Goal: Task Accomplishment & Management: Use online tool/utility

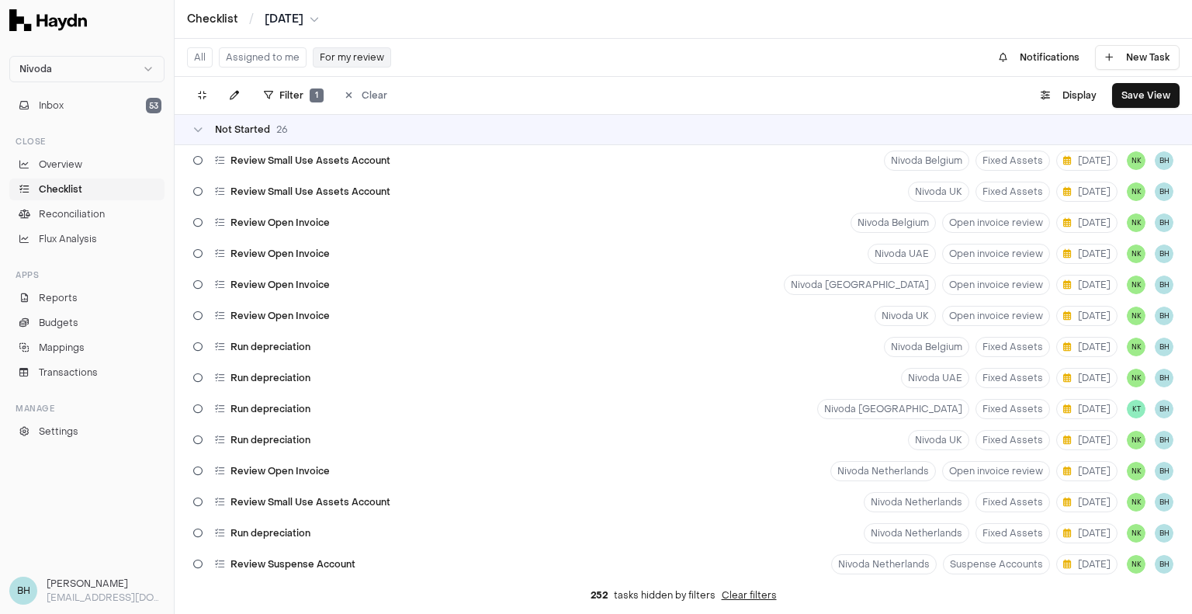
click at [244, 56] on button "Assigned to me" at bounding box center [263, 57] width 88 height 20
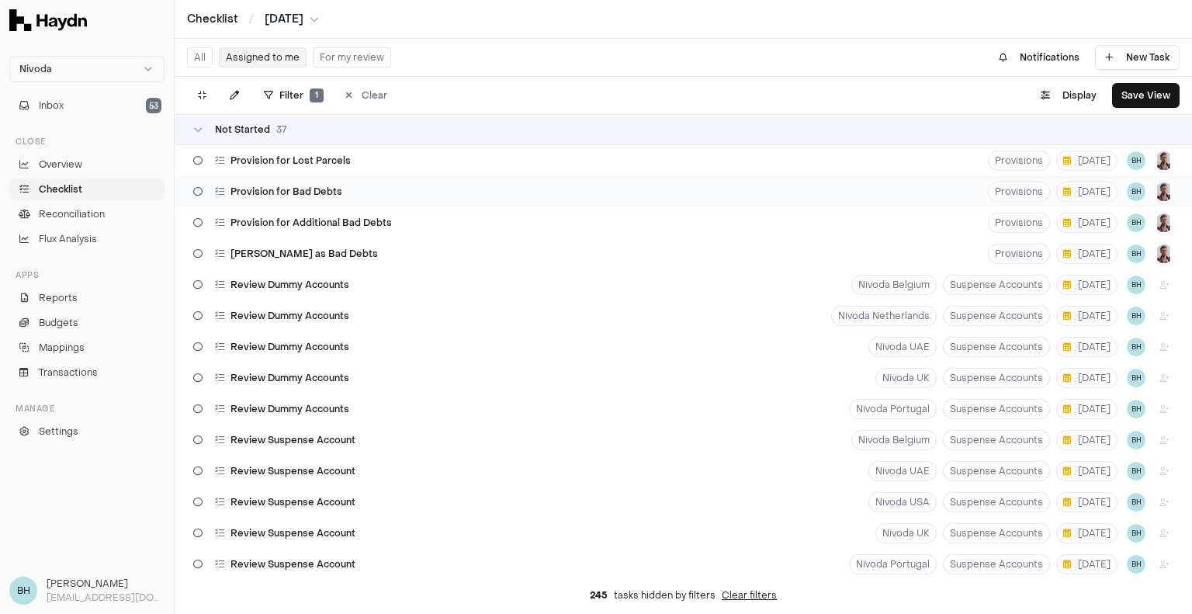
click at [334, 191] on span "Provision for Bad Debts" at bounding box center [286, 191] width 112 height 12
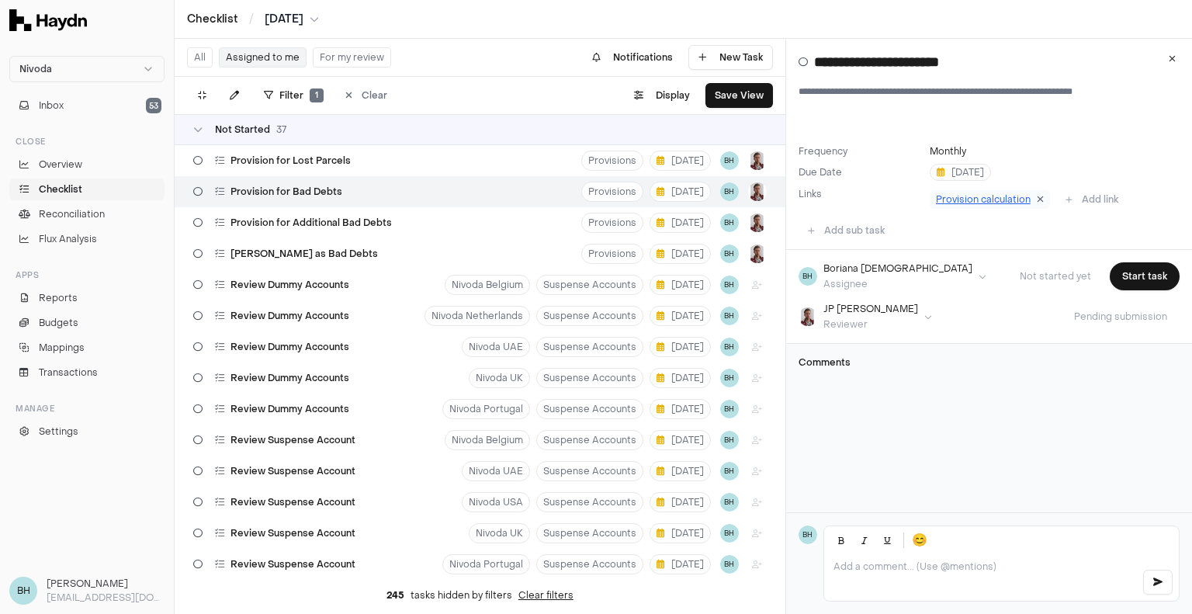
click at [1037, 200] on icon at bounding box center [1040, 199] width 7 height 9
click at [978, 199] on button "Add link" at bounding box center [965, 199] width 71 height 25
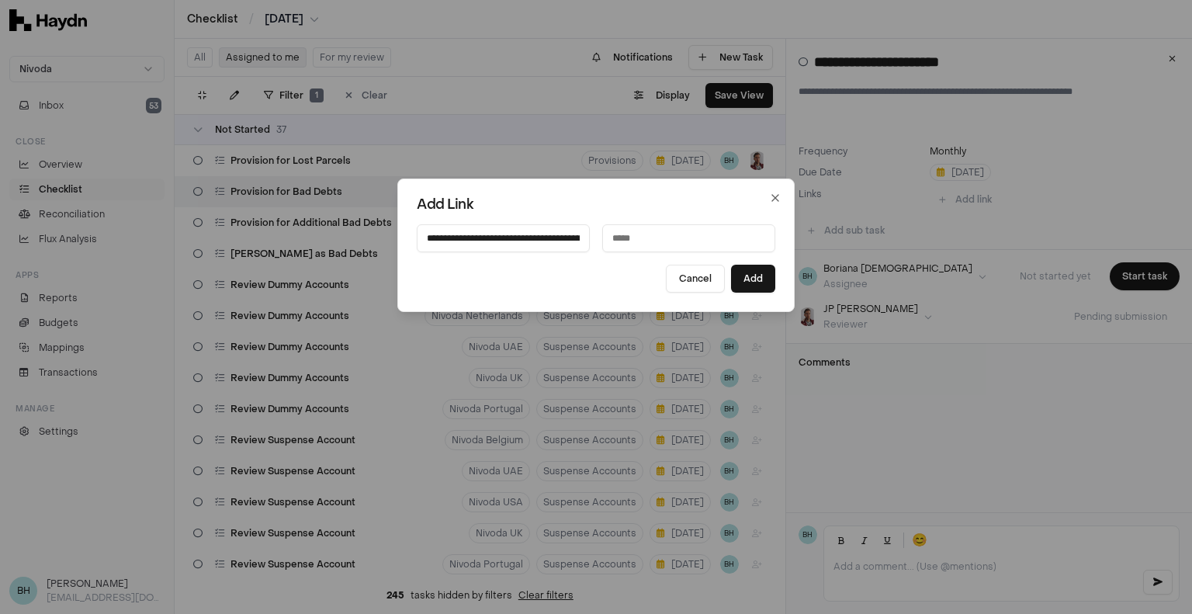
scroll to position [0, 577]
type input "**********"
click at [664, 241] on input at bounding box center [688, 238] width 173 height 28
type input "**********"
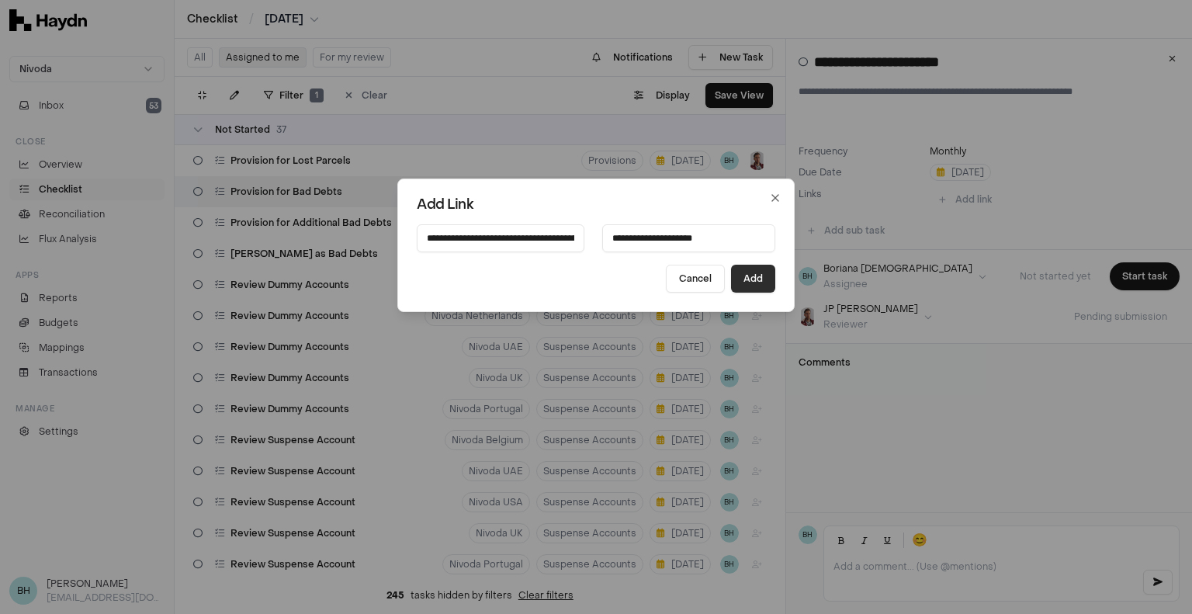
click at [746, 279] on button "Add" at bounding box center [753, 279] width 44 height 28
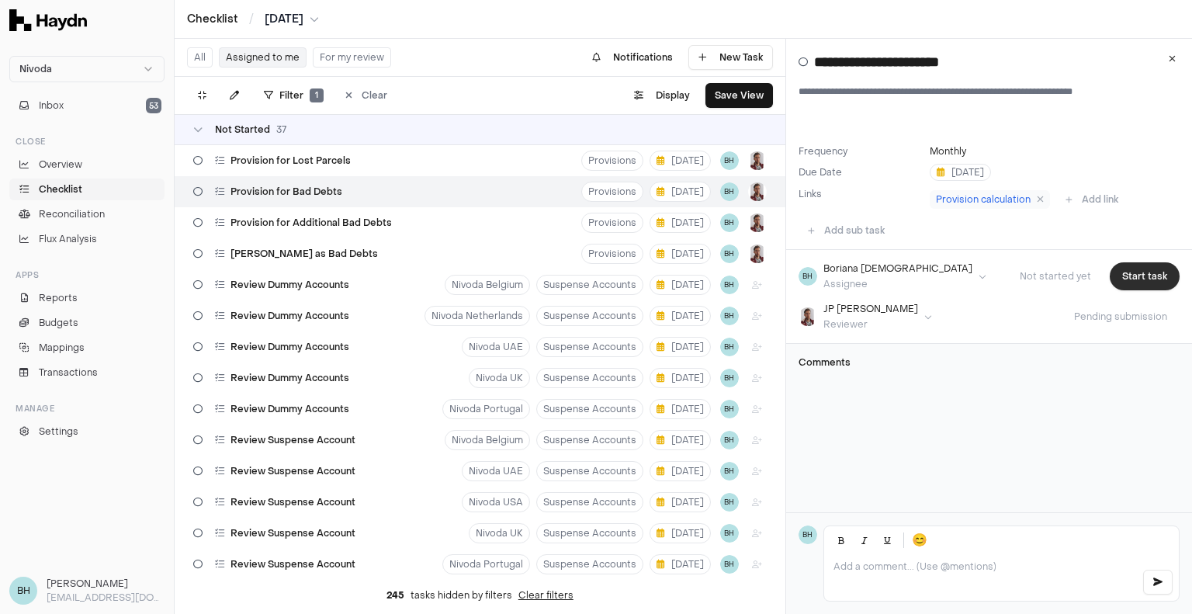
click at [1135, 276] on button "Start task" at bounding box center [1145, 276] width 70 height 28
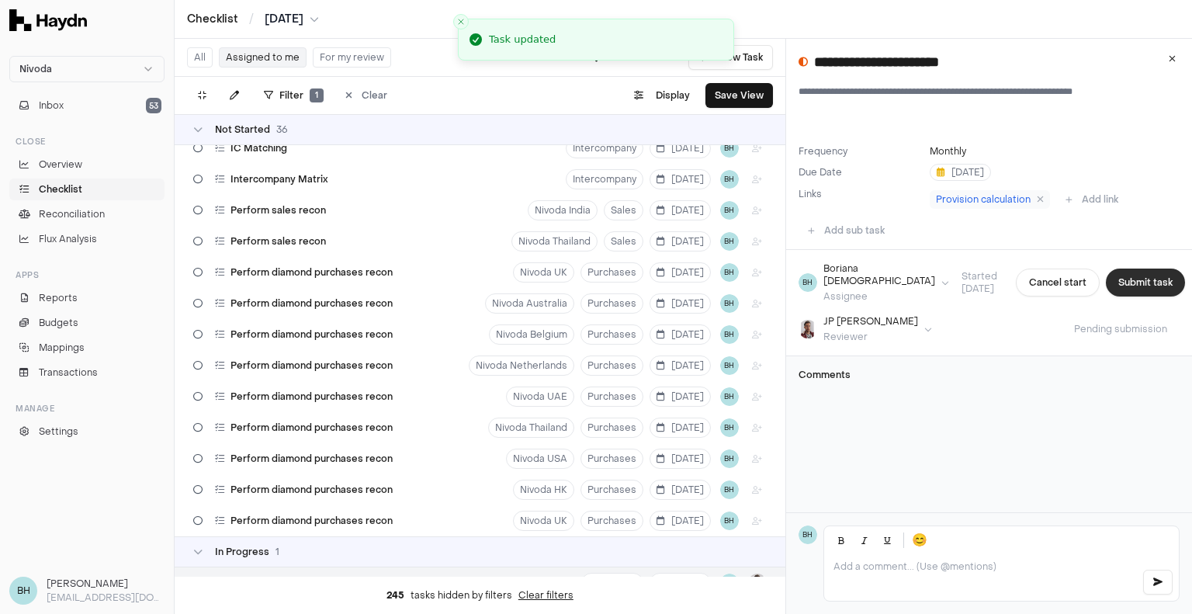
scroll to position [778, 0]
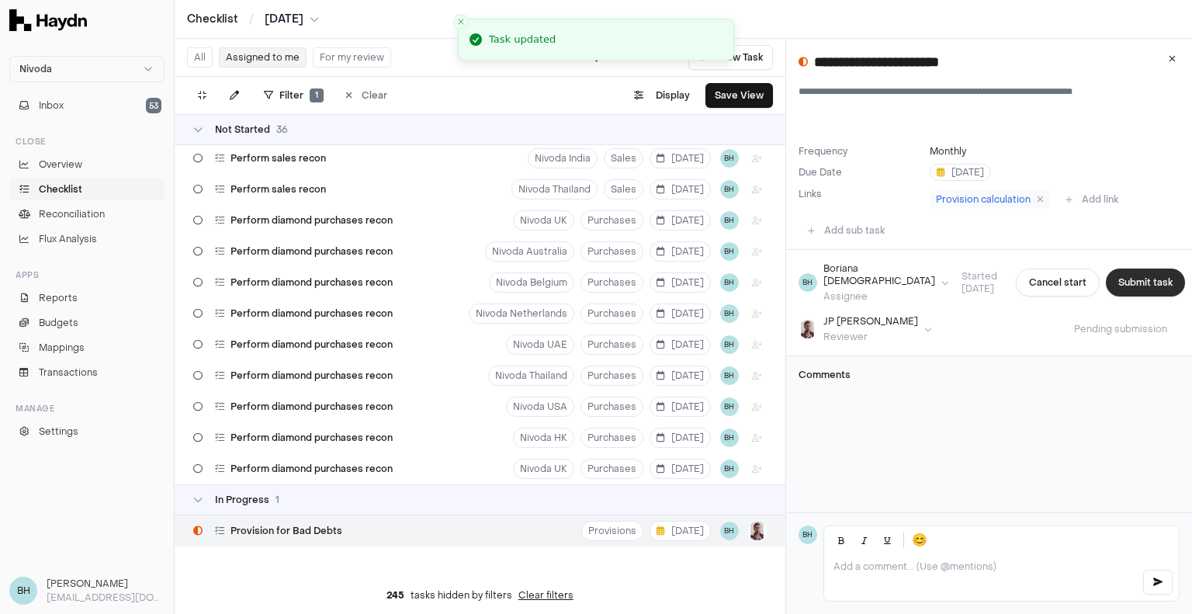
click at [1130, 280] on button "Submit task" at bounding box center [1145, 282] width 79 height 28
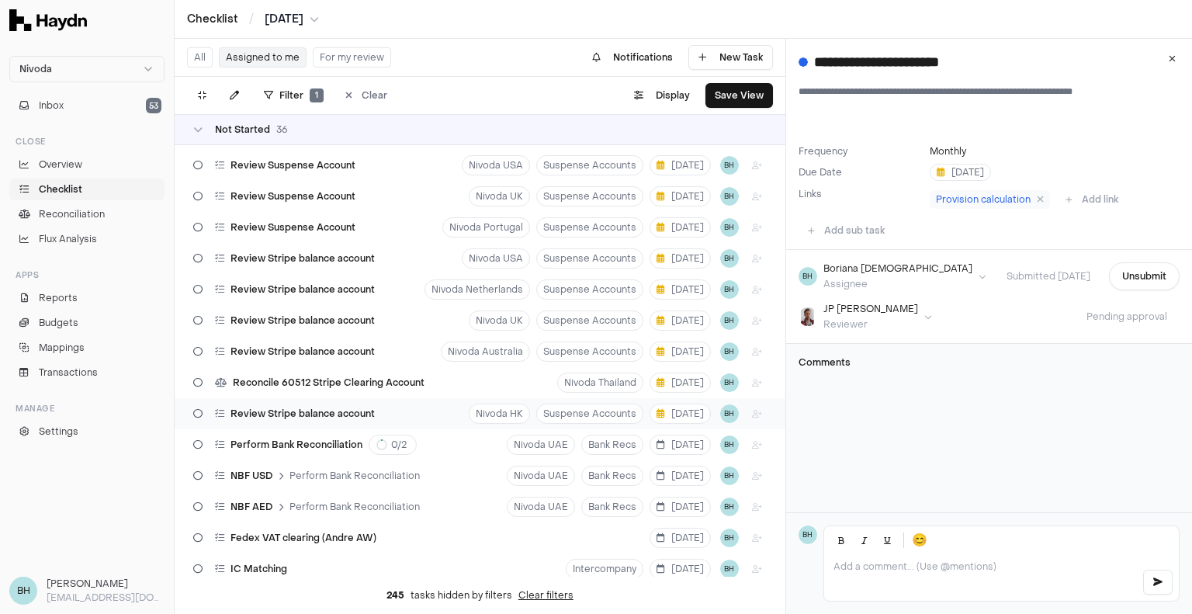
scroll to position [0, 0]
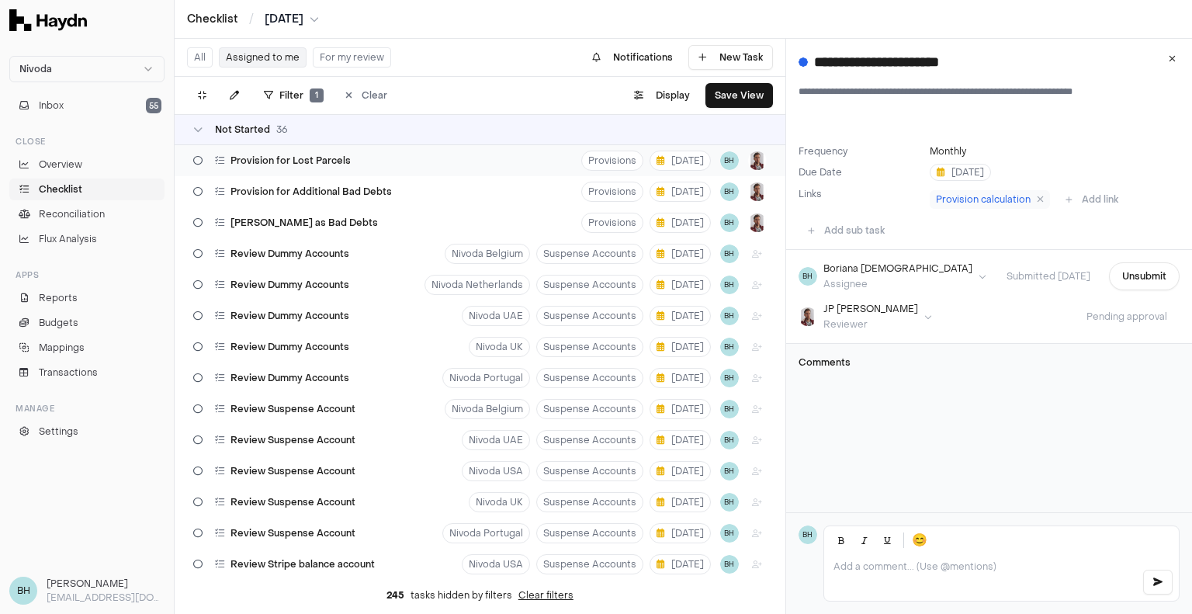
click at [470, 167] on div "Provision for Lost Parcels Provisions [DATE] BH" at bounding box center [480, 160] width 611 height 31
click at [1037, 203] on icon at bounding box center [1040, 199] width 7 height 9
click at [978, 198] on button "Add link" at bounding box center [965, 199] width 71 height 25
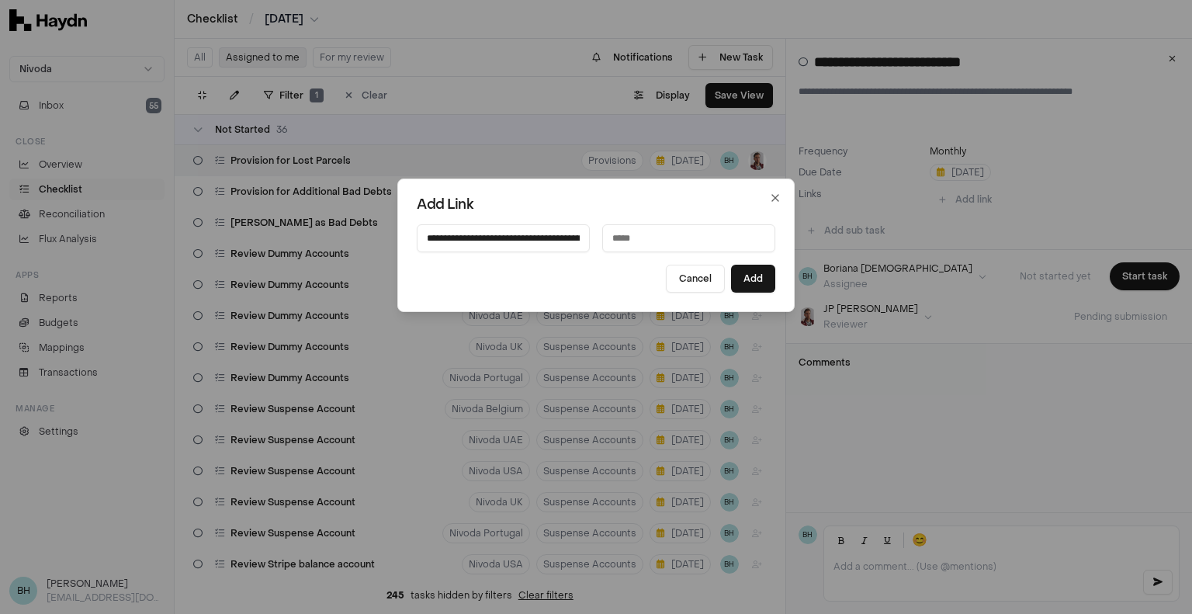
scroll to position [0, 574]
type input "**********"
click at [656, 237] on input at bounding box center [688, 238] width 173 height 28
type input "**********"
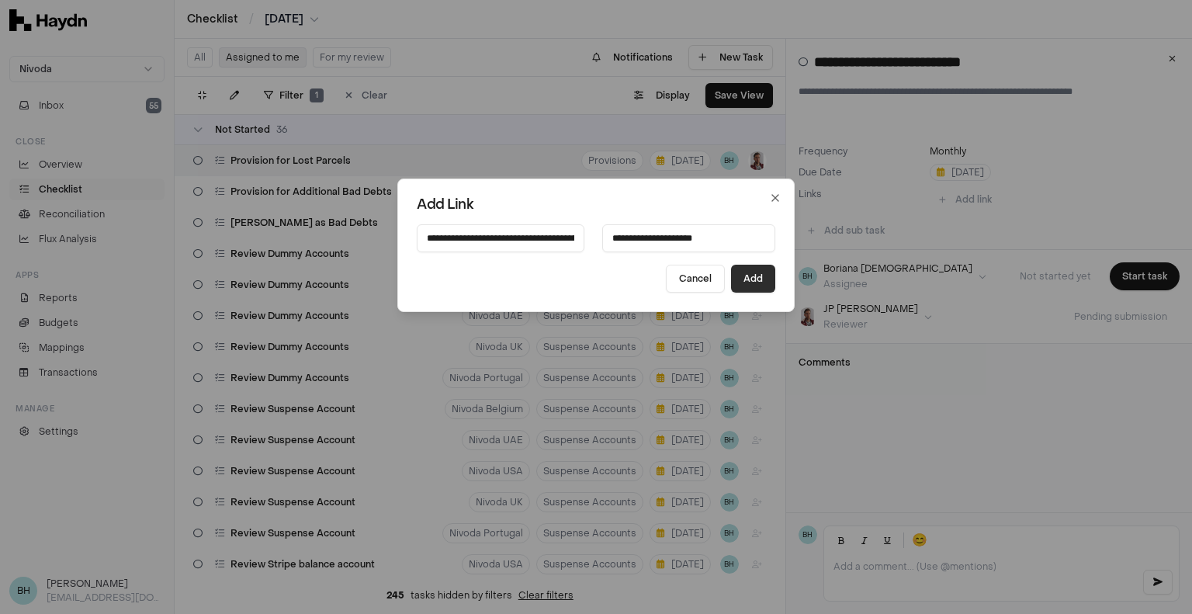
click at [740, 282] on button "Add" at bounding box center [753, 279] width 44 height 28
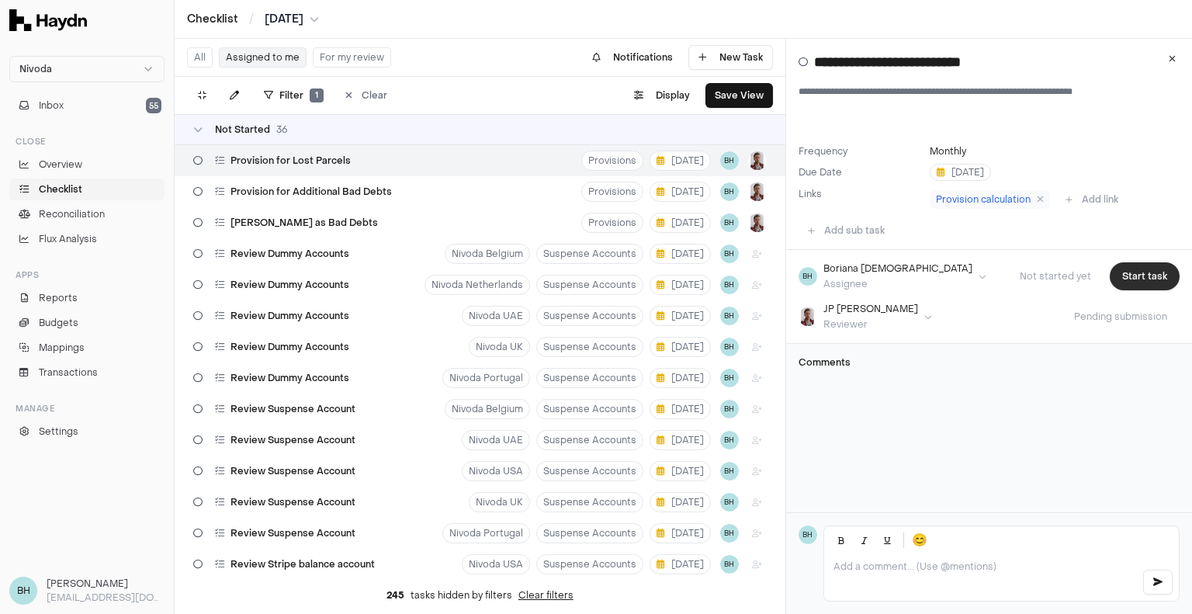
click at [1138, 275] on button "Start task" at bounding box center [1145, 276] width 70 height 28
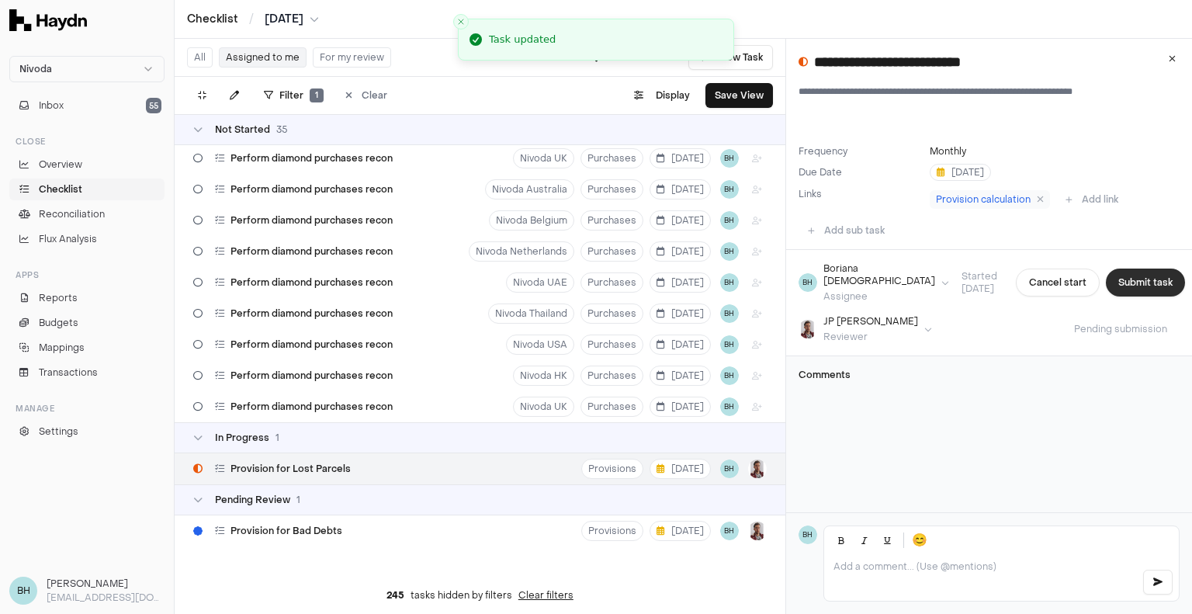
click at [1133, 279] on button "Submit task" at bounding box center [1145, 282] width 79 height 28
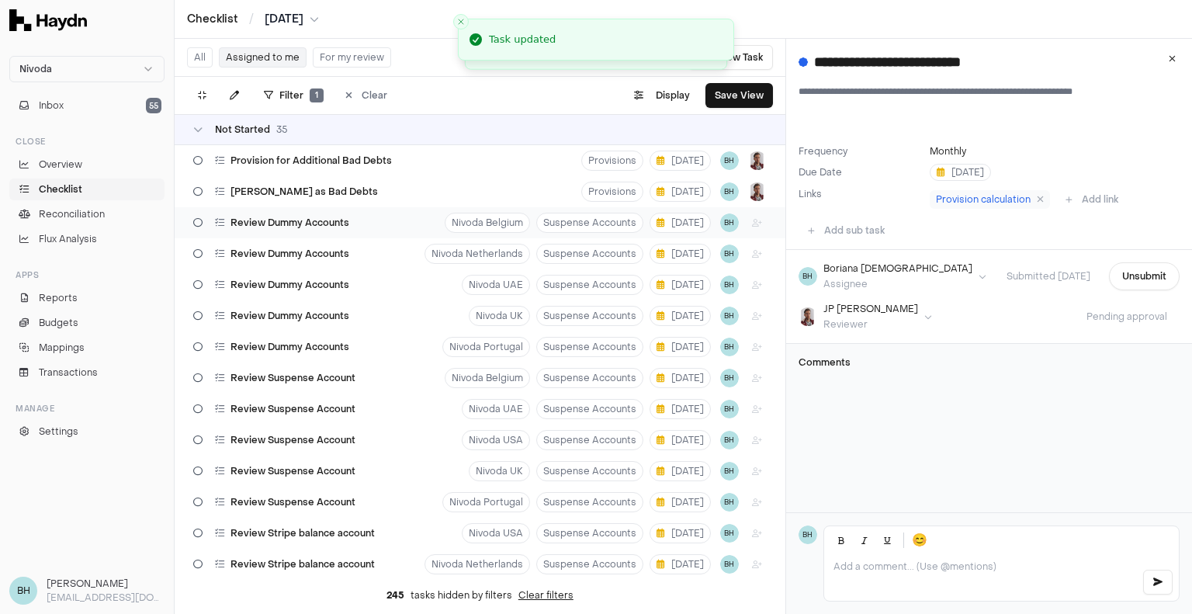
click at [307, 231] on div "Review Dummy Accounts" at bounding box center [271, 222] width 168 height 29
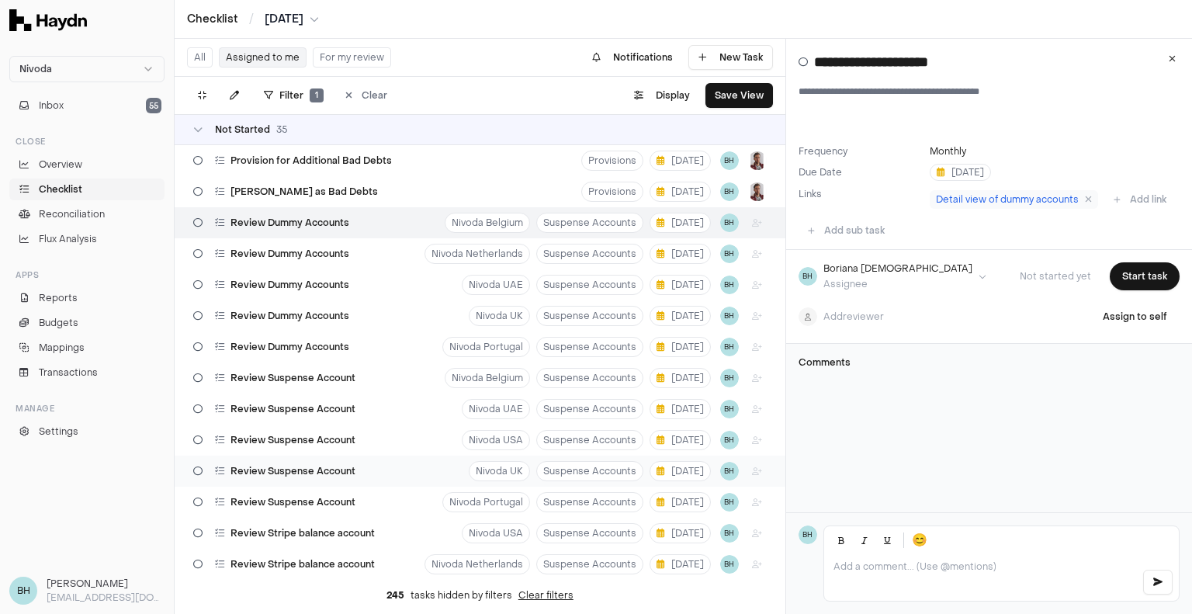
click at [393, 469] on div "Review Suspense Account Nivoda UK Suspense Accounts [DATE] BH" at bounding box center [480, 471] width 611 height 31
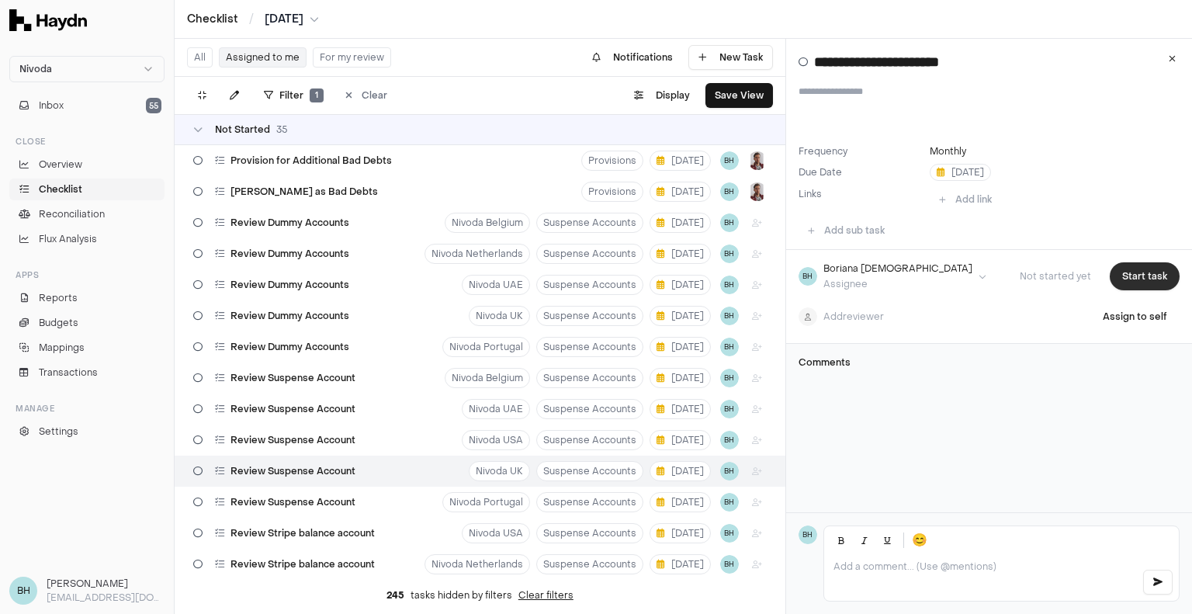
click at [1124, 274] on button "Start task" at bounding box center [1145, 276] width 70 height 28
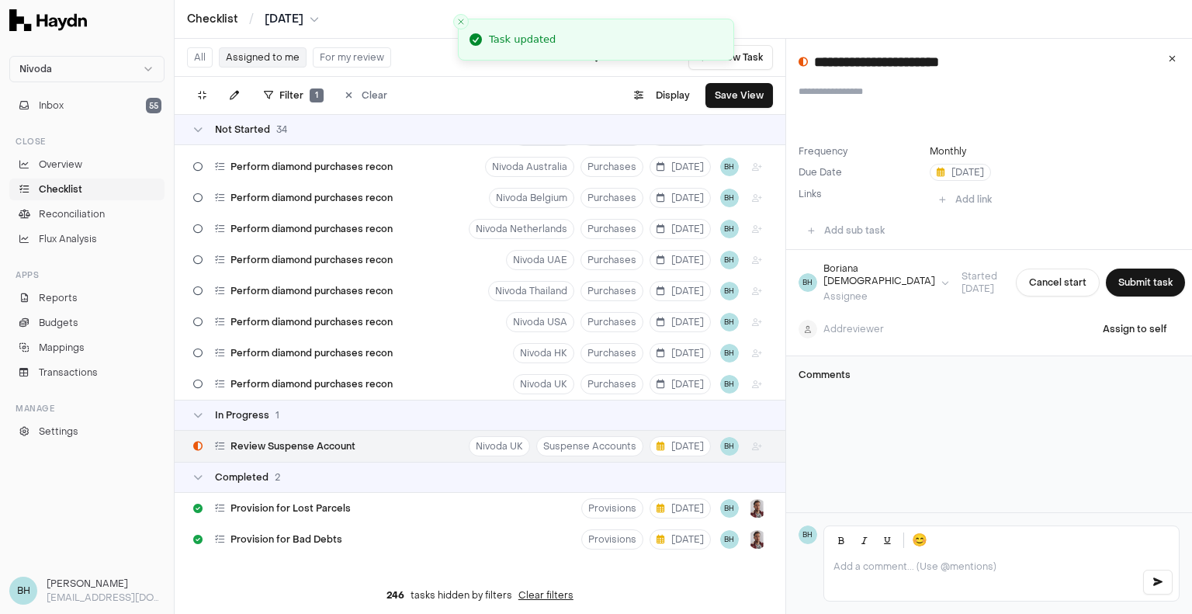
click at [918, 574] on div at bounding box center [1001, 577] width 355 height 47
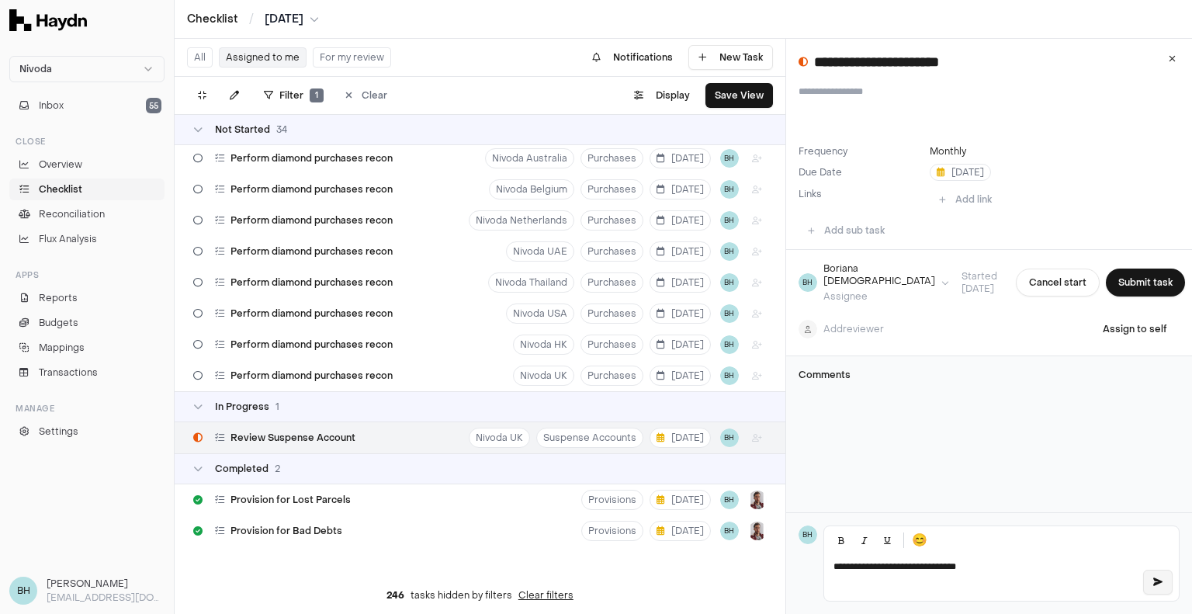
click at [1156, 586] on icon "button" at bounding box center [1157, 581] width 9 height 9
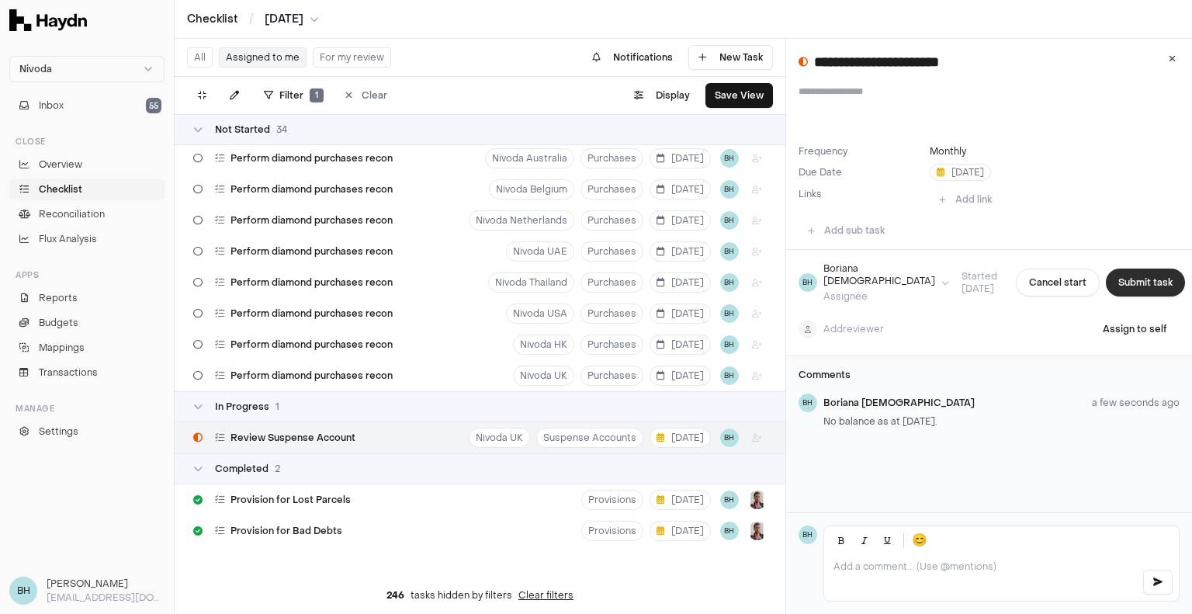
click at [1127, 289] on button "Submit task" at bounding box center [1145, 282] width 79 height 28
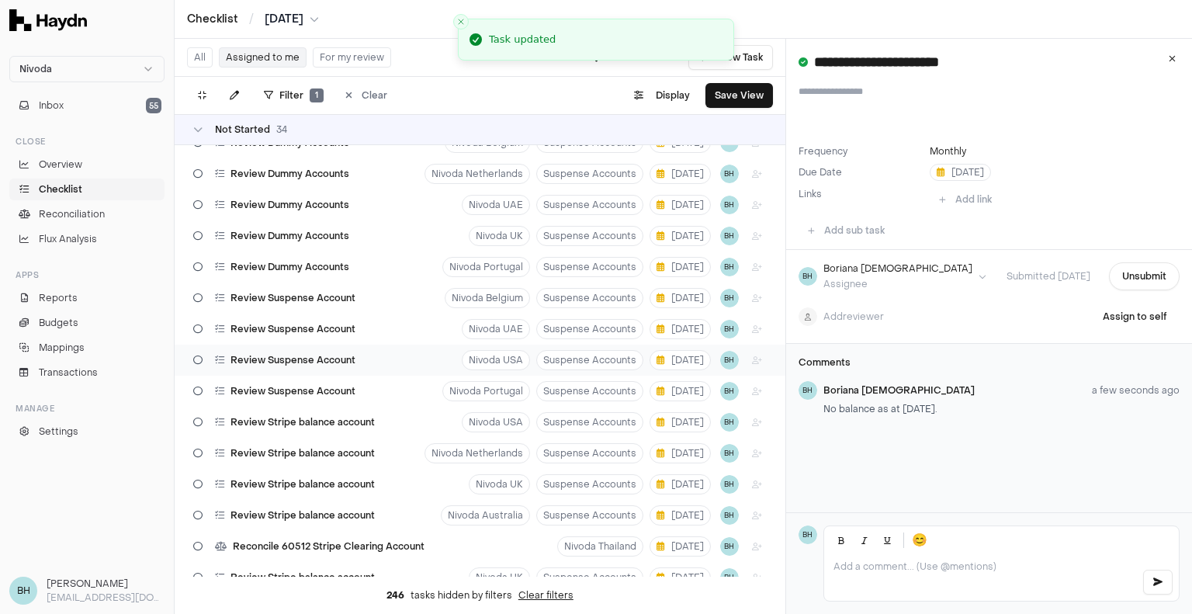
scroll to position [0, 0]
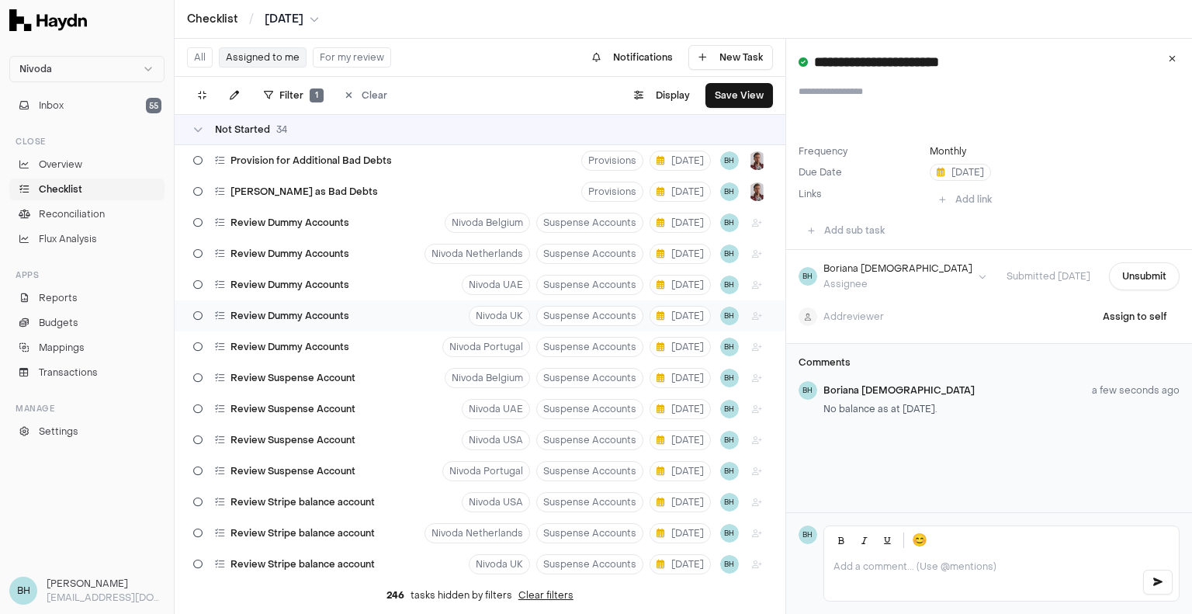
click at [400, 316] on div "Review Dummy Accounts Nivoda UK Suspense Accounts [DATE] BH" at bounding box center [480, 315] width 611 height 31
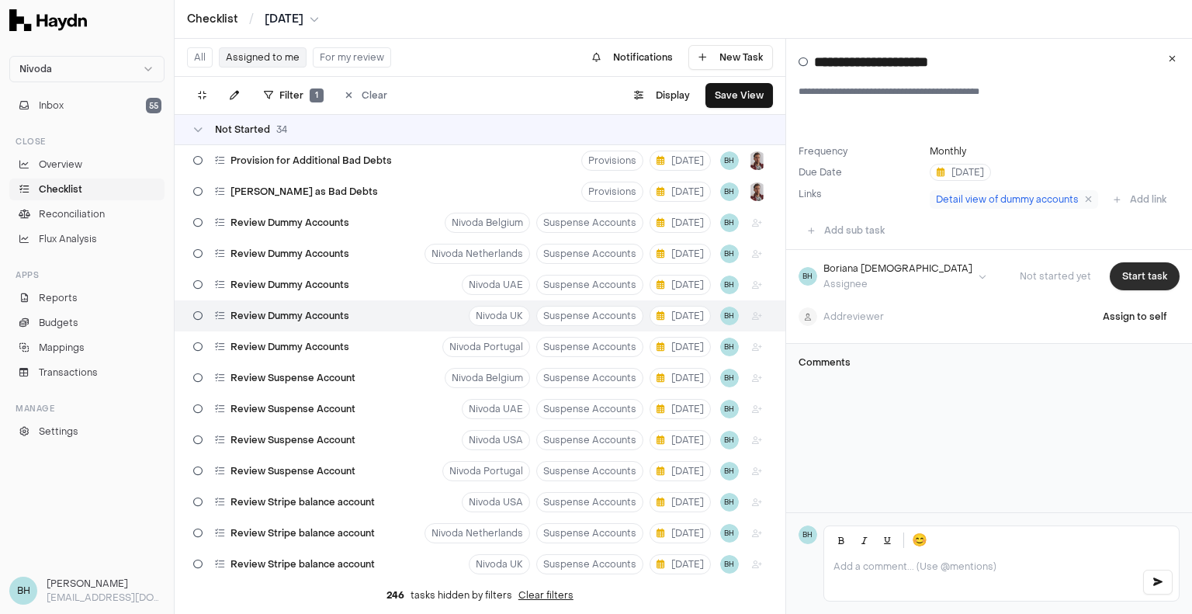
click at [1131, 290] on button "Start task" at bounding box center [1145, 276] width 70 height 28
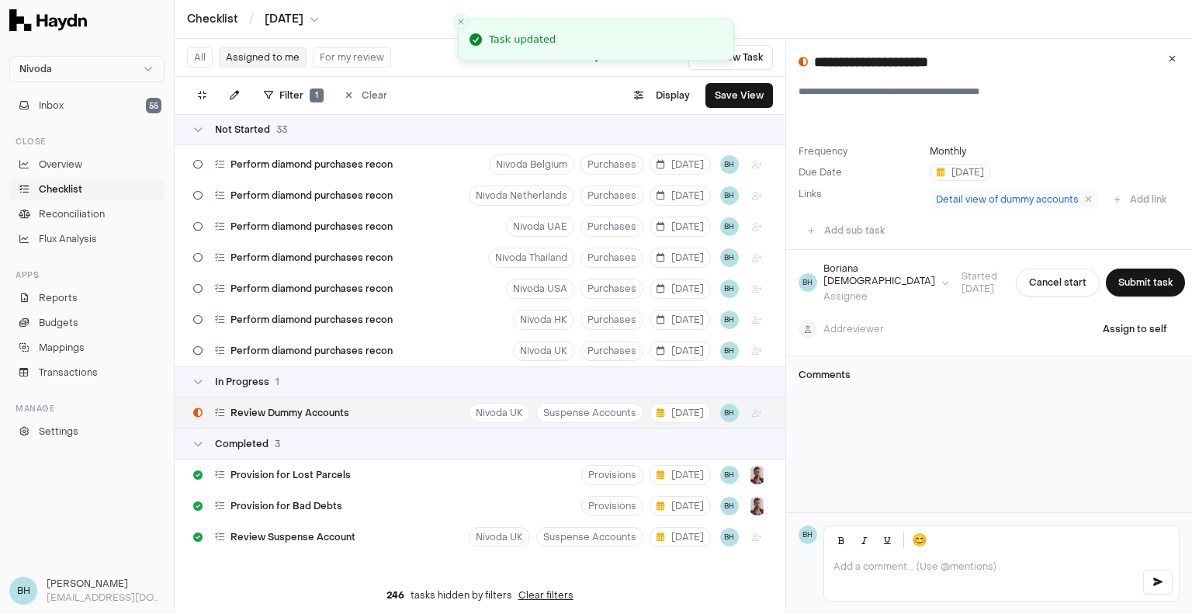
scroll to position [809, 0]
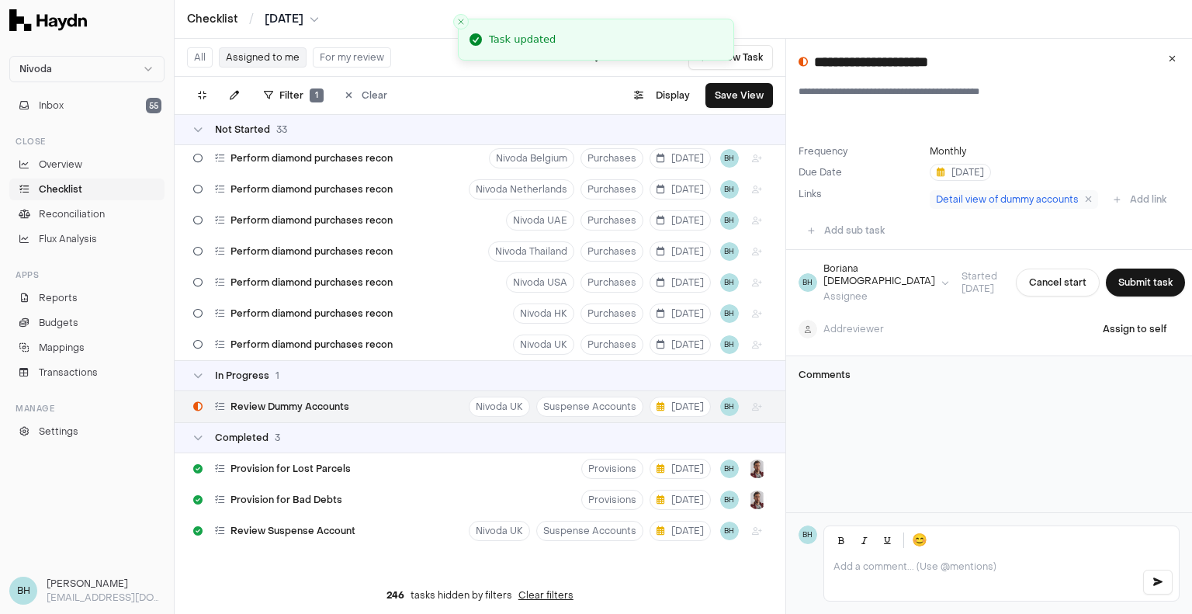
click at [856, 566] on p at bounding box center [981, 566] width 296 height 12
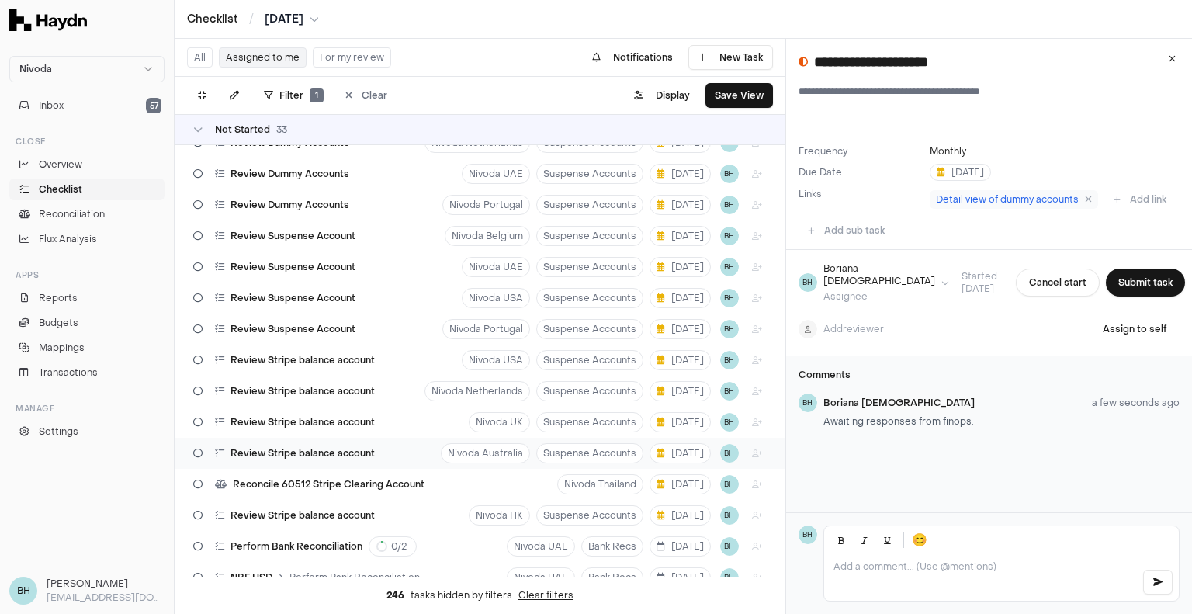
scroll to position [266, 0]
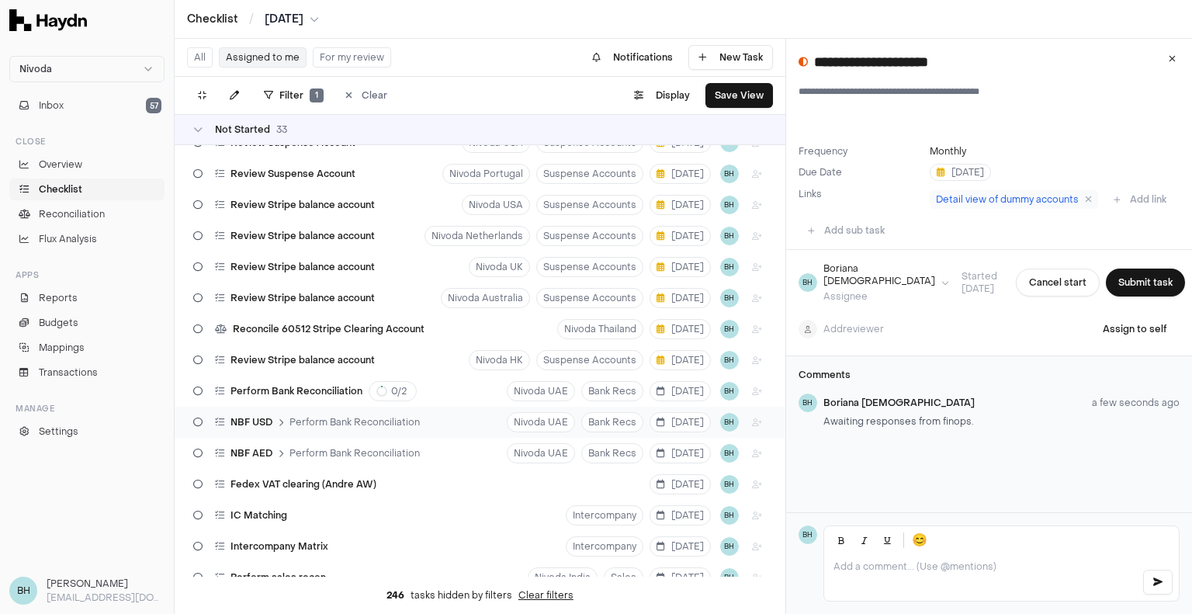
click at [329, 424] on span "Perform Bank Reconciliation" at bounding box center [354, 422] width 130 height 12
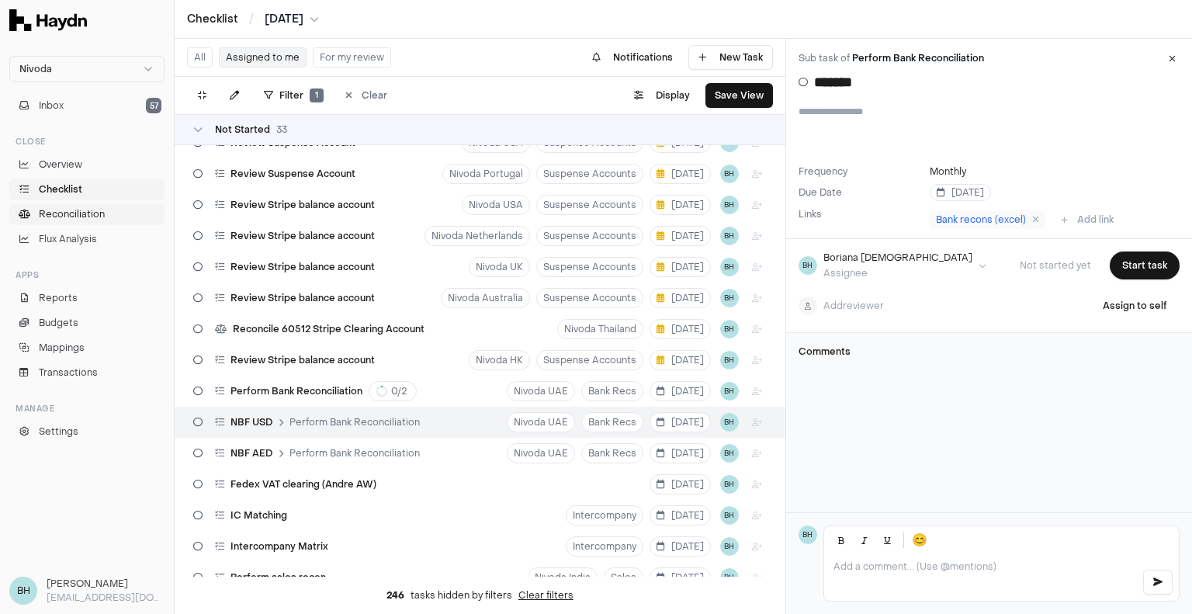
click at [93, 213] on span "Reconciliation" at bounding box center [72, 214] width 66 height 14
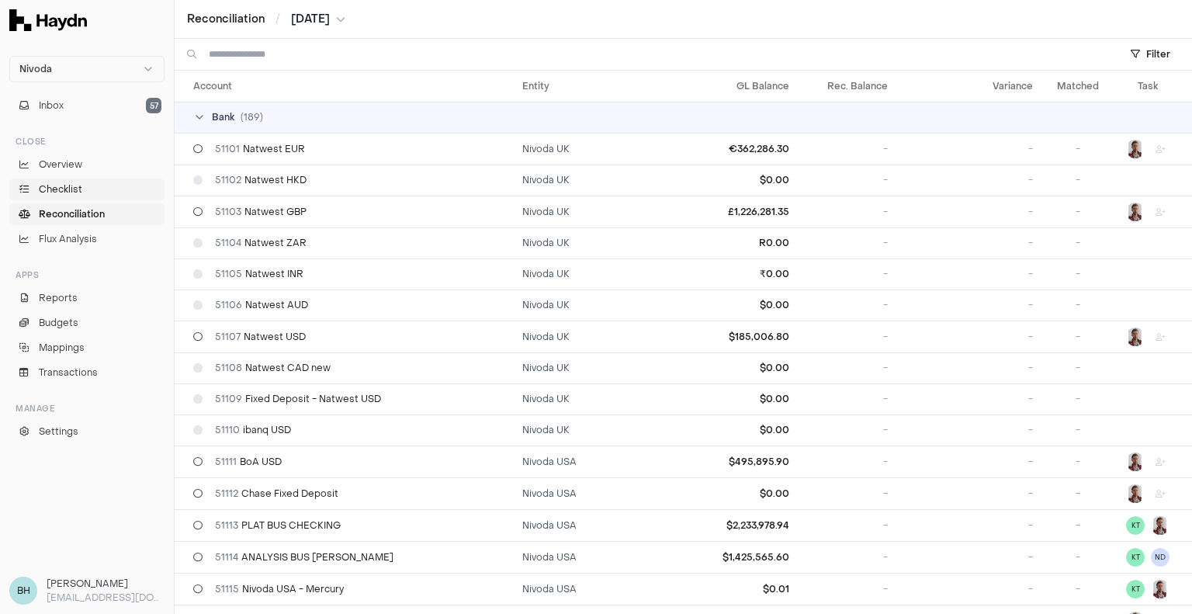
click at [70, 187] on span "Checklist" at bounding box center [60, 189] width 43 height 14
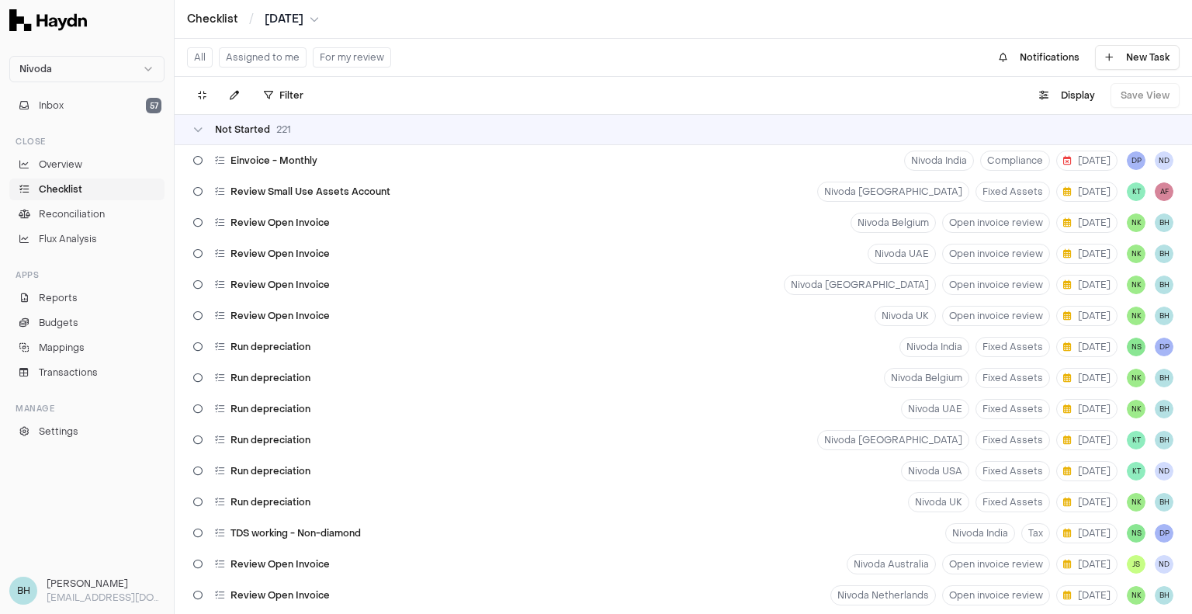
click at [270, 60] on button "Assigned to me" at bounding box center [263, 57] width 88 height 20
